Goal: Transaction & Acquisition: Purchase product/service

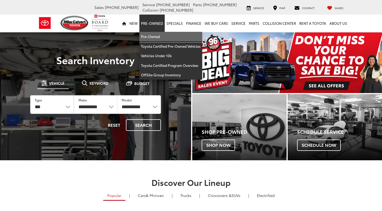
click at [156, 37] on link "Pre-Owned" at bounding box center [170, 37] width 63 height 10
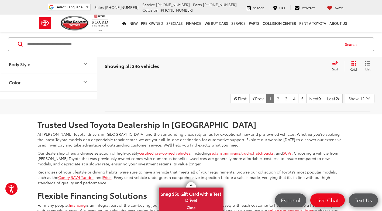
scroll to position [2485, 0]
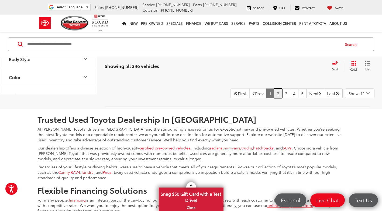
click at [274, 98] on link "2" at bounding box center [278, 93] width 8 height 10
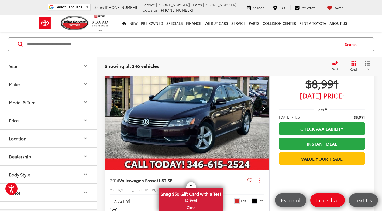
scroll to position [503, 0]
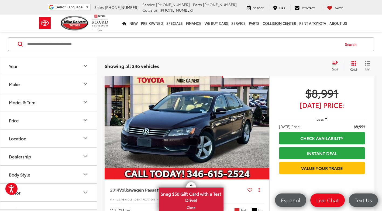
click at [260, 119] on button "Next image" at bounding box center [263, 117] width 11 height 19
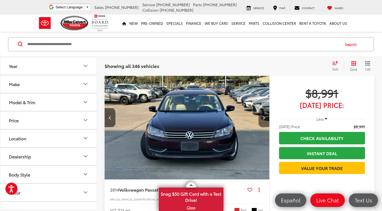
click at [260, 119] on button "Next image" at bounding box center [263, 117] width 11 height 19
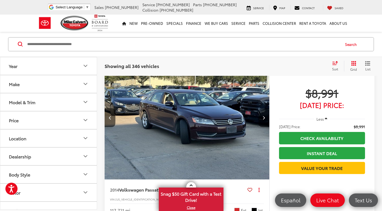
click at [260, 119] on button "Next image" at bounding box center [263, 117] width 11 height 19
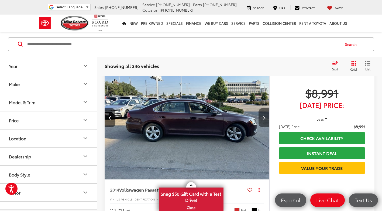
click at [260, 119] on button "Next image" at bounding box center [263, 117] width 11 height 19
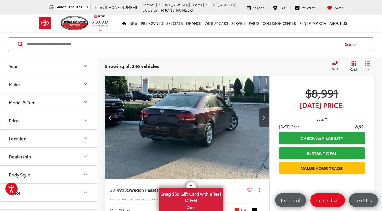
click at [260, 119] on button "Next image" at bounding box center [263, 117] width 11 height 19
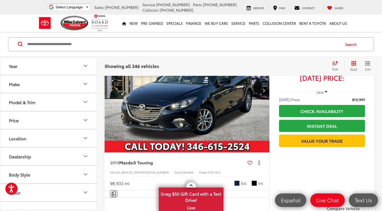
scroll to position [2536, 0]
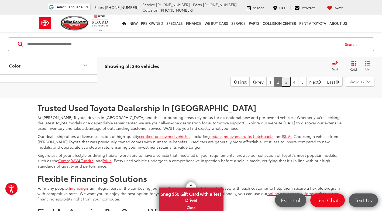
click at [282, 81] on link "3" at bounding box center [286, 82] width 8 height 10
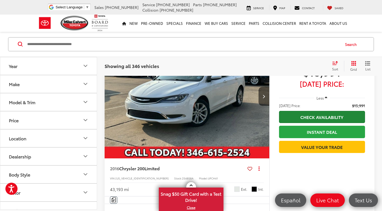
scroll to position [1124, 0]
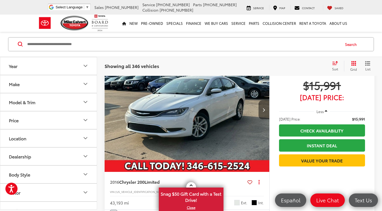
click at [267, 110] on button "Next image" at bounding box center [263, 109] width 11 height 19
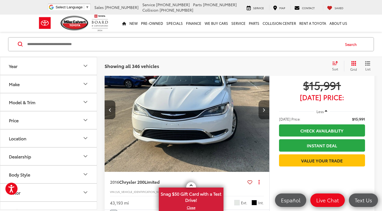
click at [267, 110] on button "Next image" at bounding box center [263, 109] width 11 height 19
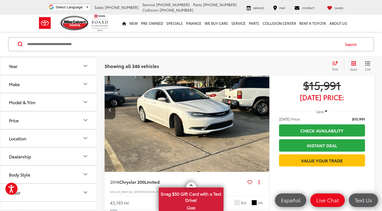
click at [267, 110] on button "Next image" at bounding box center [263, 109] width 11 height 19
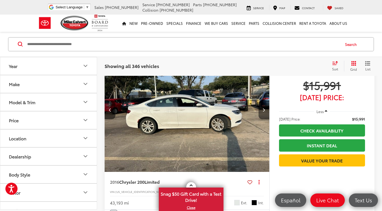
click at [268, 110] on button "Next image" at bounding box center [263, 109] width 11 height 19
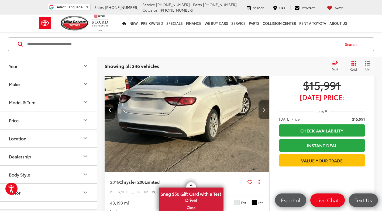
click at [268, 110] on button "Next image" at bounding box center [263, 109] width 11 height 19
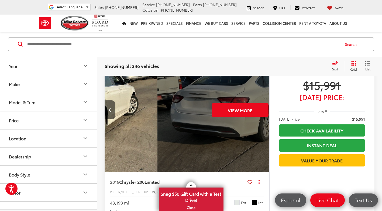
scroll to position [0, 827]
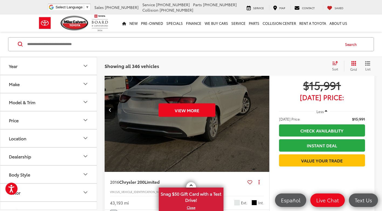
click at [269, 110] on div "View More 2016 Chrysler 200 Limited Copy Link Share Print View Details VIN: 1C3…" at bounding box center [240, 145] width 270 height 194
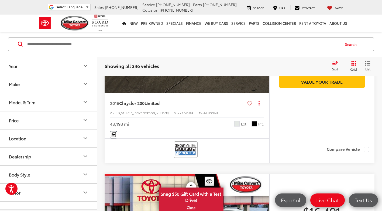
scroll to position [1204, 0]
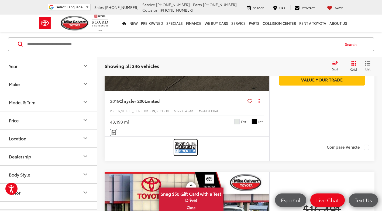
click at [186, 146] on img at bounding box center [186, 147] width 22 height 14
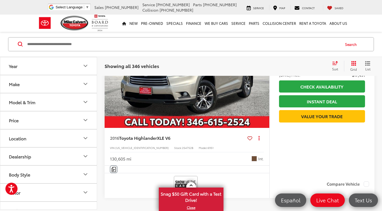
scroll to position [2497, 0]
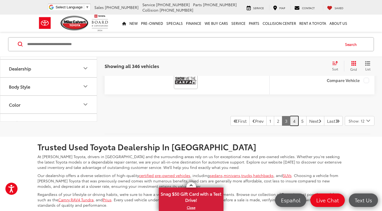
click at [290, 120] on link "4" at bounding box center [294, 121] width 8 height 10
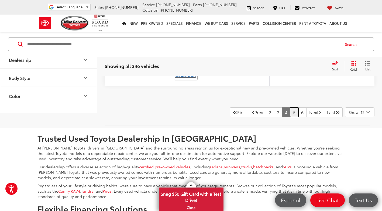
scroll to position [2524, 0]
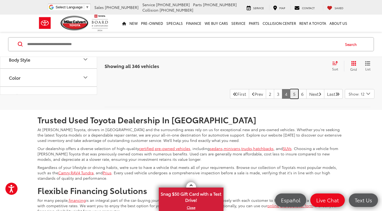
drag, startPoint x: 286, startPoint y: 94, endPoint x: 283, endPoint y: 95, distance: 3.1
click at [290, 94] on link "5" at bounding box center [294, 94] width 8 height 10
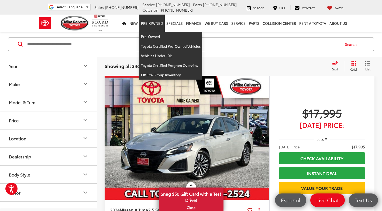
scroll to position [47, 0]
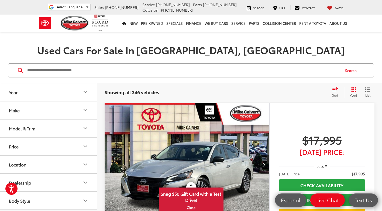
click at [192, 67] on input "Search by Make, Model, or Keyword" at bounding box center [183, 70] width 313 height 13
drag, startPoint x: 192, startPoint y: 67, endPoint x: 186, endPoint y: 70, distance: 6.8
click at [192, 67] on input "Search by Make, Model, or Keyword" at bounding box center [183, 70] width 313 height 13
click at [140, 67] on input "Search by Make, Model, or Keyword" at bounding box center [183, 70] width 313 height 13
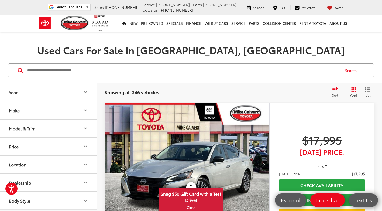
click at [137, 69] on input "Search by Make, Model, or Keyword" at bounding box center [183, 70] width 313 height 13
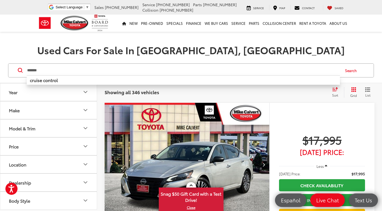
type input "*******"
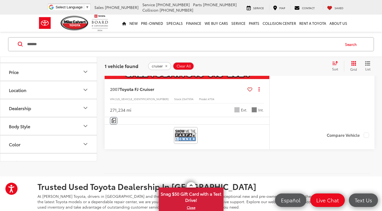
scroll to position [235, 0]
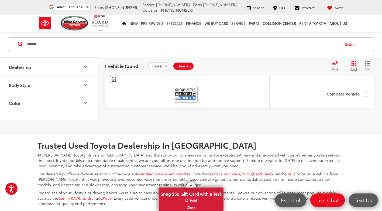
drag, startPoint x: 34, startPoint y: 40, endPoint x: 33, endPoint y: 43, distance: 2.8
click at [33, 40] on input "*******" at bounding box center [183, 44] width 313 height 13
click at [34, 44] on input "*******" at bounding box center [183, 44] width 313 height 13
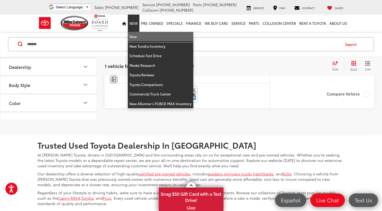
click at [135, 35] on link "New" at bounding box center [160, 37] width 65 height 10
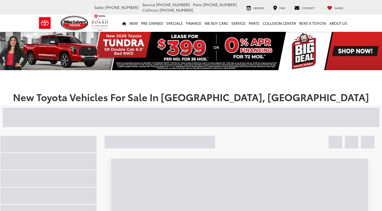
drag, startPoint x: 86, startPoint y: 111, endPoint x: 85, endPoint y: 115, distance: 4.1
click at [86, 111] on div at bounding box center [134, 116] width 263 height 19
click at [87, 115] on div at bounding box center [134, 116] width 263 height 19
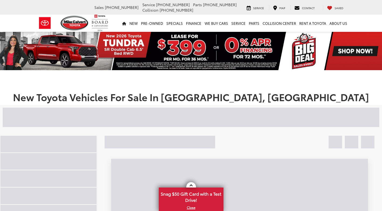
click at [84, 116] on div at bounding box center [134, 116] width 263 height 19
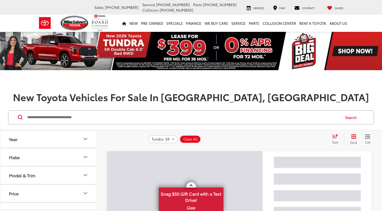
click at [81, 118] on input "Search by Make, Model, or Keyword" at bounding box center [183, 117] width 313 height 13
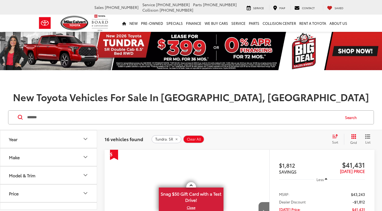
type input "*******"
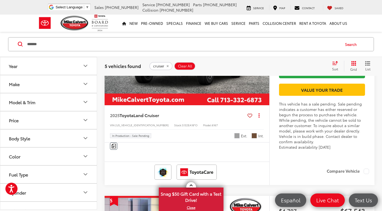
scroll to position [404, 0]
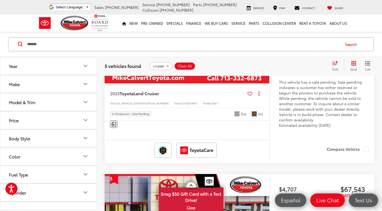
drag, startPoint x: 384, startPoint y: 81, endPoint x: 384, endPoint y: 85, distance: 4.6
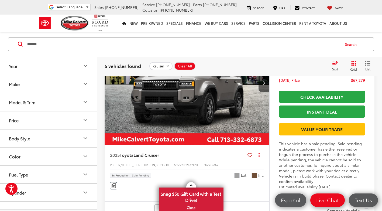
scroll to position [59, 0]
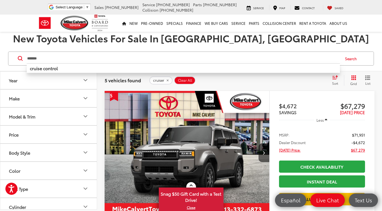
click at [76, 60] on input "*******" at bounding box center [183, 58] width 313 height 13
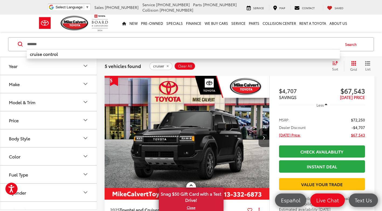
scroll to position [476, 0]
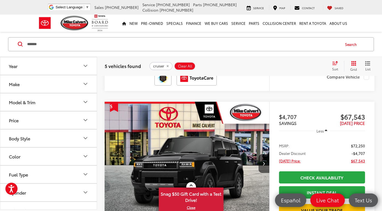
drag, startPoint x: 218, startPoint y: 68, endPoint x: 221, endPoint y: 73, distance: 6.0
click at [221, 73] on div "5 vehicles found cruiser Clear All + 0 test Sort Price: High to Low Price: Low …" at bounding box center [239, 65] width 285 height 19
drag, startPoint x: 221, startPoint y: 73, endPoint x: 205, endPoint y: 72, distance: 16.2
click at [222, 73] on div "5 vehicles found cruiser Clear All + 0 test Sort Price: High to Low Price: Low …" at bounding box center [239, 65] width 285 height 19
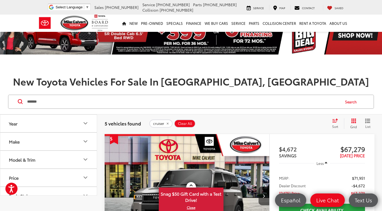
scroll to position [0, 0]
